Goal: Find specific page/section

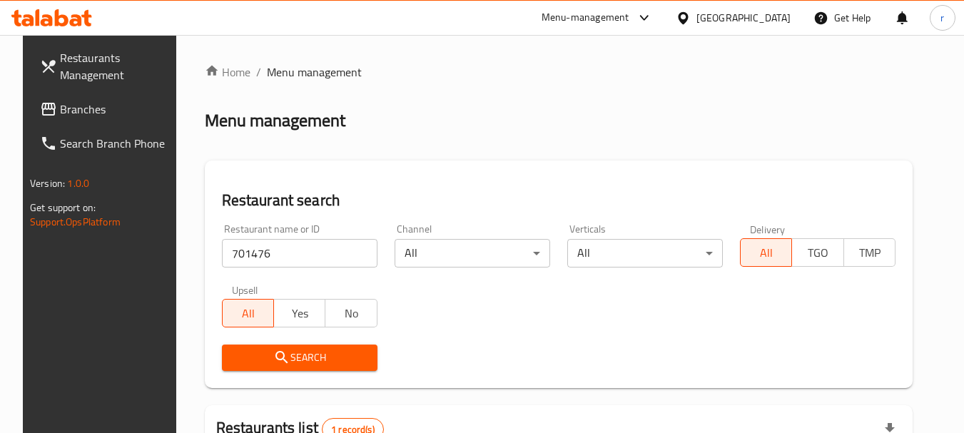
scroll to position [191, 0]
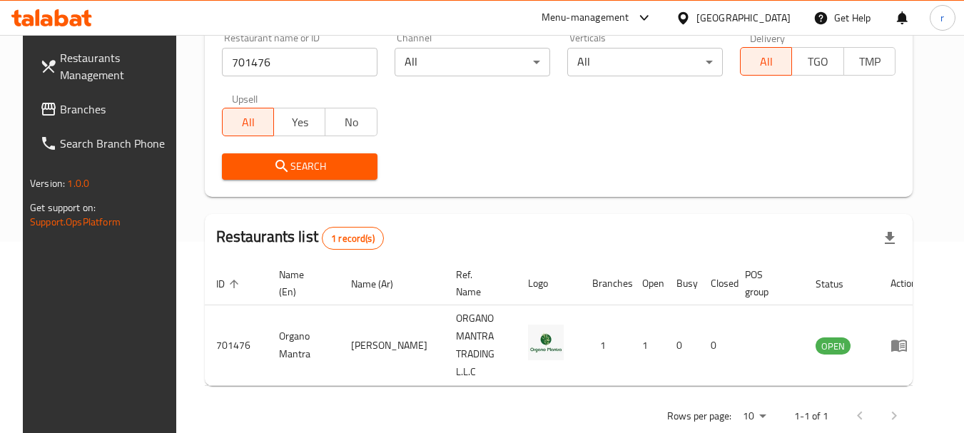
click at [733, 11] on div "United Arab Emirates" at bounding box center [744, 18] width 94 height 16
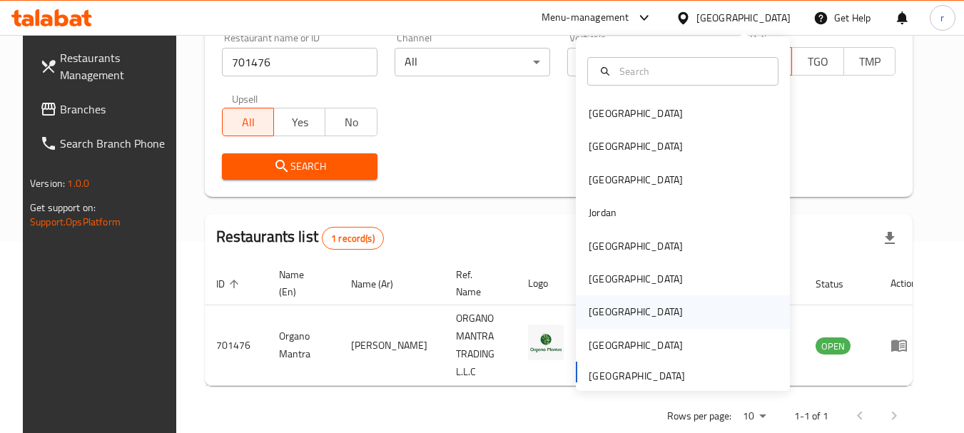
click at [589, 319] on div "[GEOGRAPHIC_DATA]" at bounding box center [636, 312] width 94 height 16
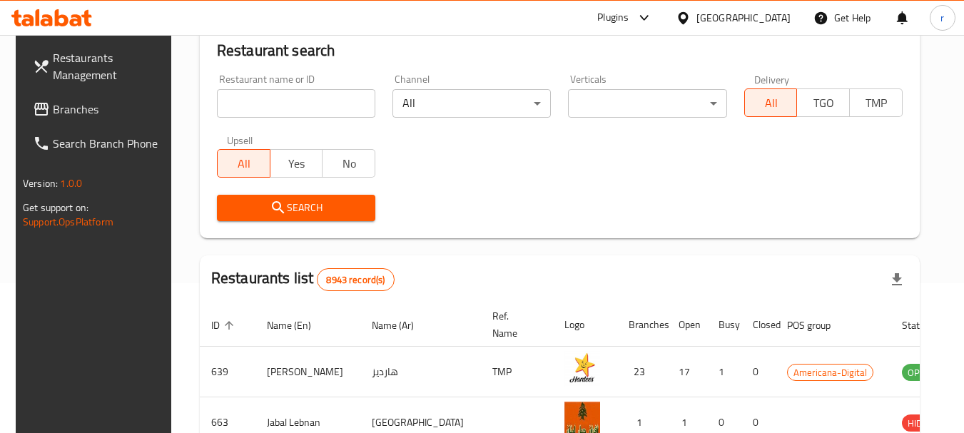
scroll to position [191, 0]
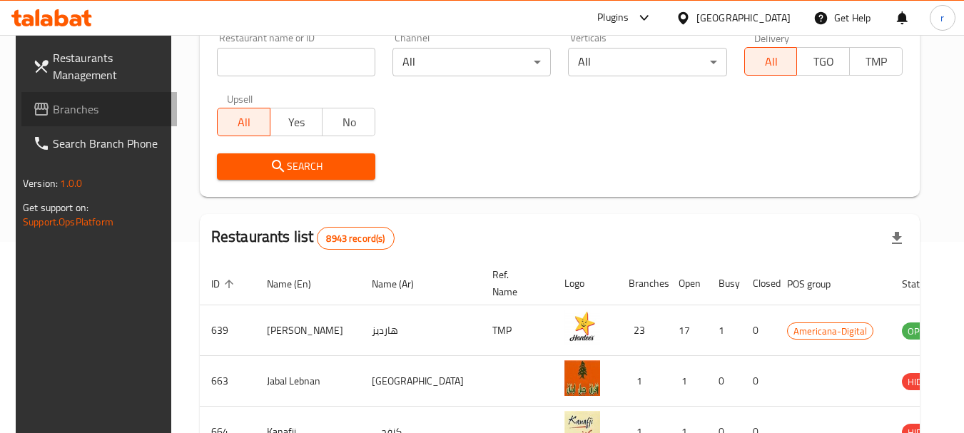
click at [55, 104] on span "Branches" at bounding box center [109, 109] width 113 height 17
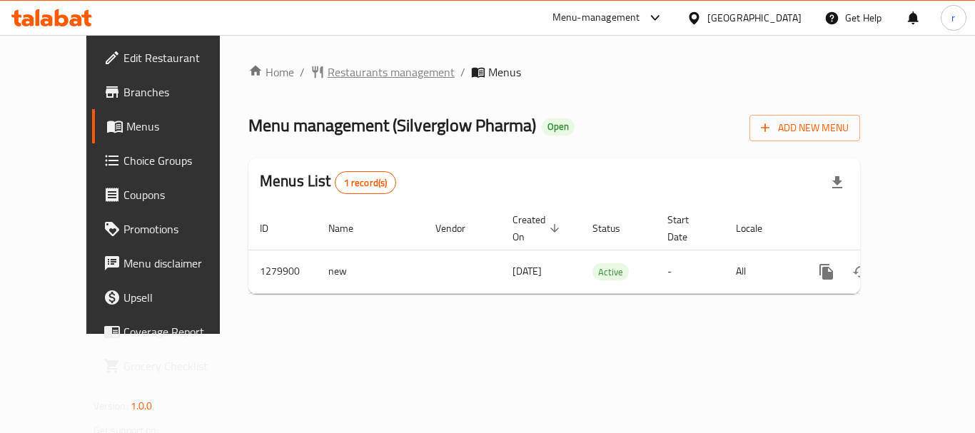
click at [328, 74] on span "Restaurants management" at bounding box center [391, 72] width 127 height 17
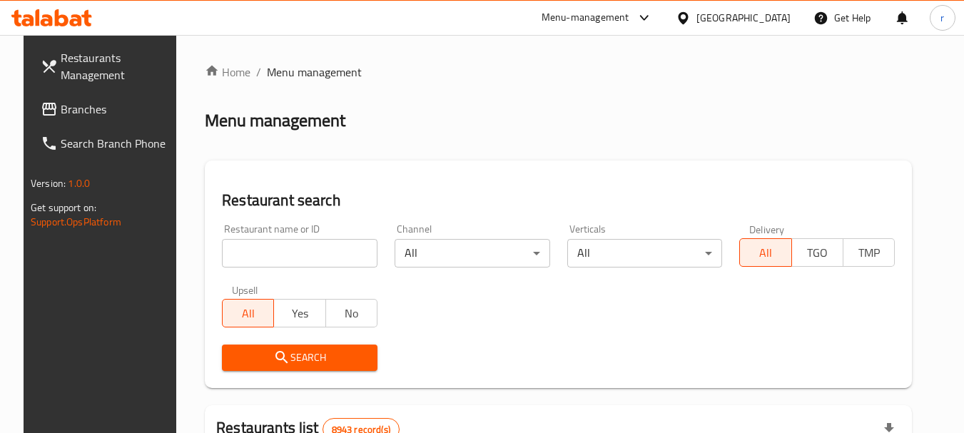
click at [243, 246] on input "search" at bounding box center [300, 253] width 156 height 29
paste input "693444"
type input "693444"
click at [273, 349] on icon "submit" at bounding box center [281, 357] width 17 height 17
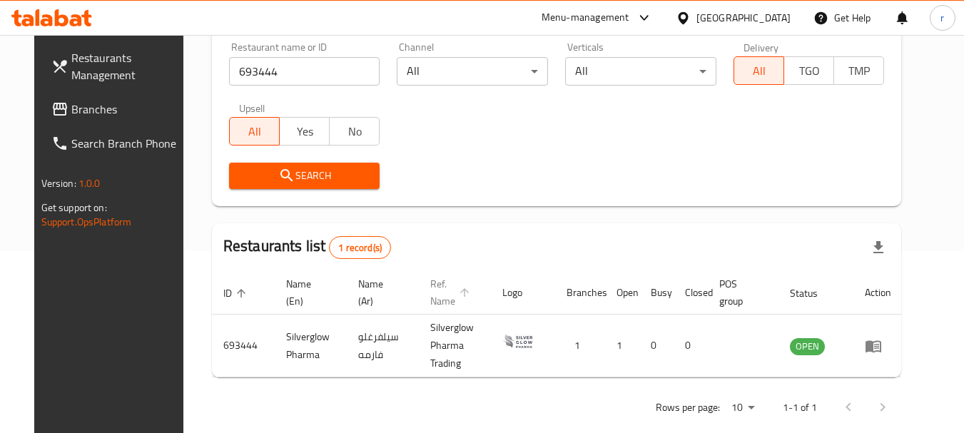
scroll to position [191, 0]
